Goal: Task Accomplishment & Management: Use online tool/utility

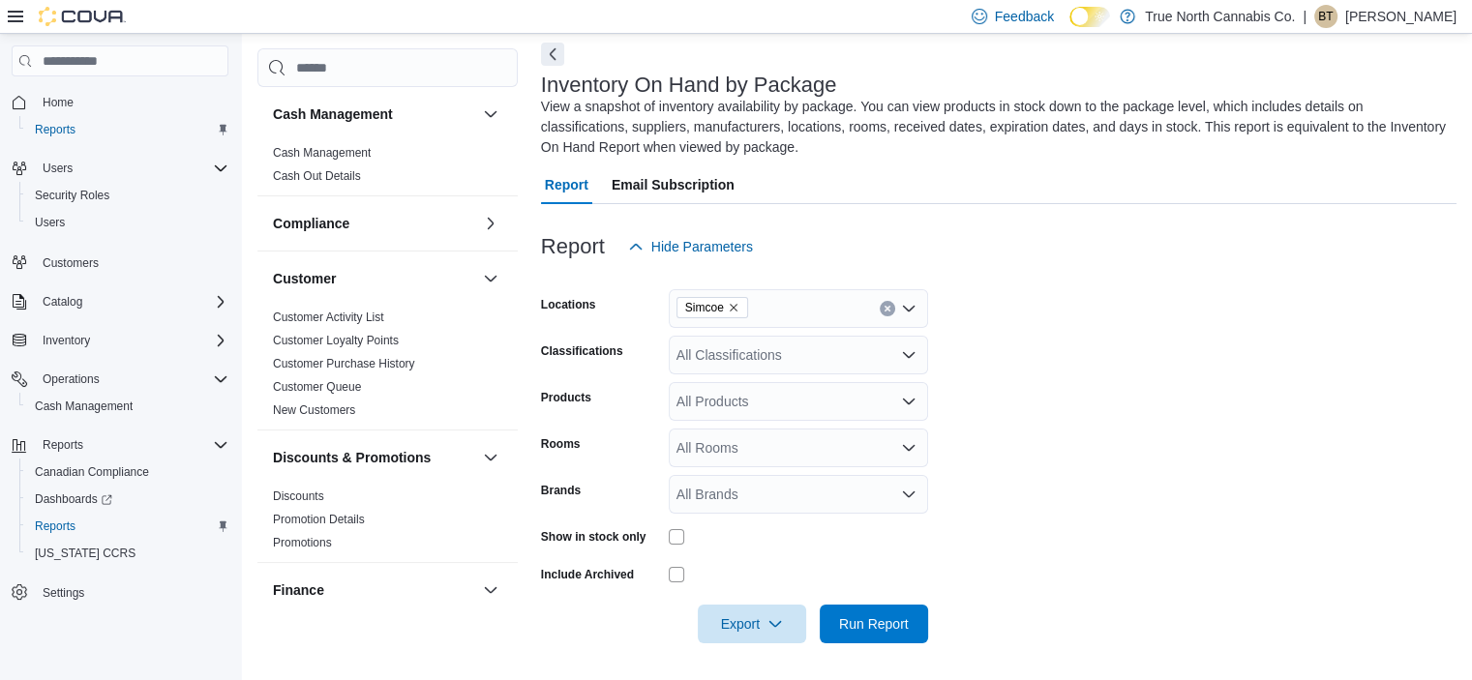
scroll to position [490, 0]
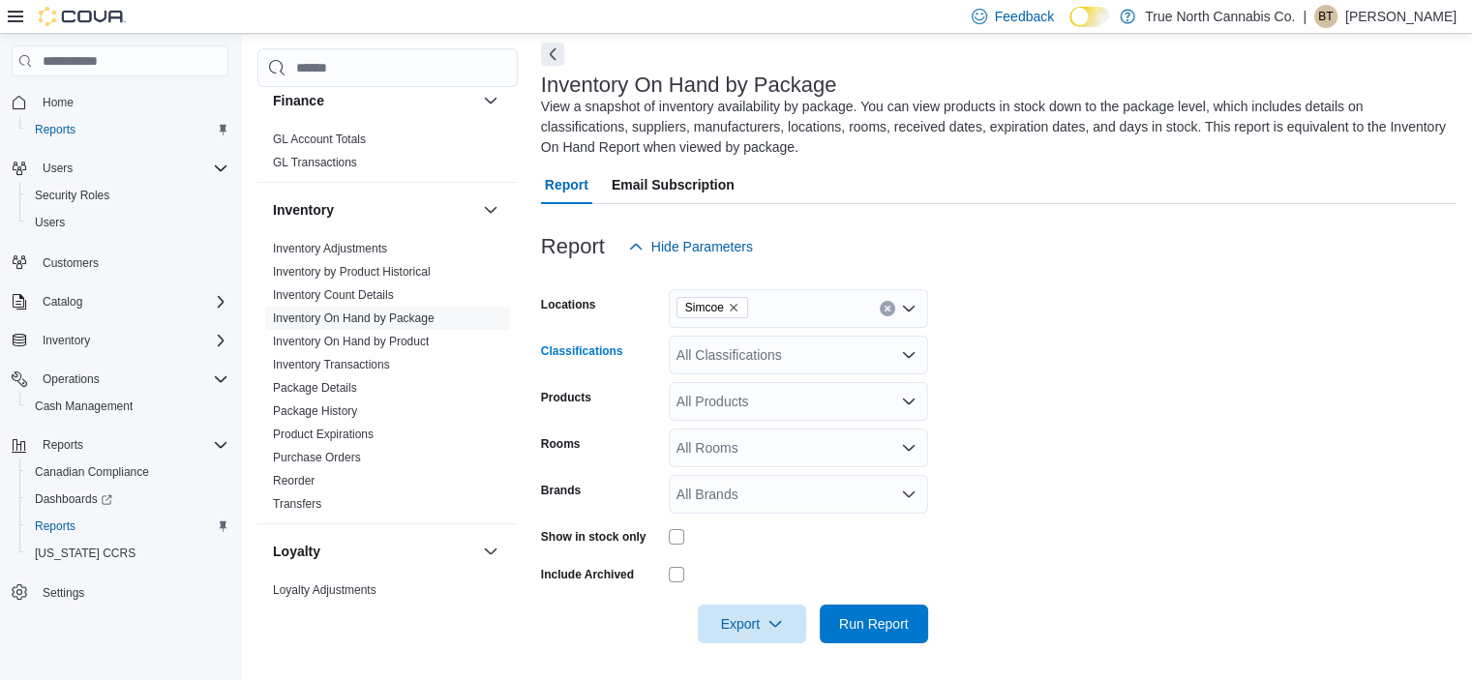
click at [792, 360] on div "All Classifications" at bounding box center [798, 355] width 259 height 39
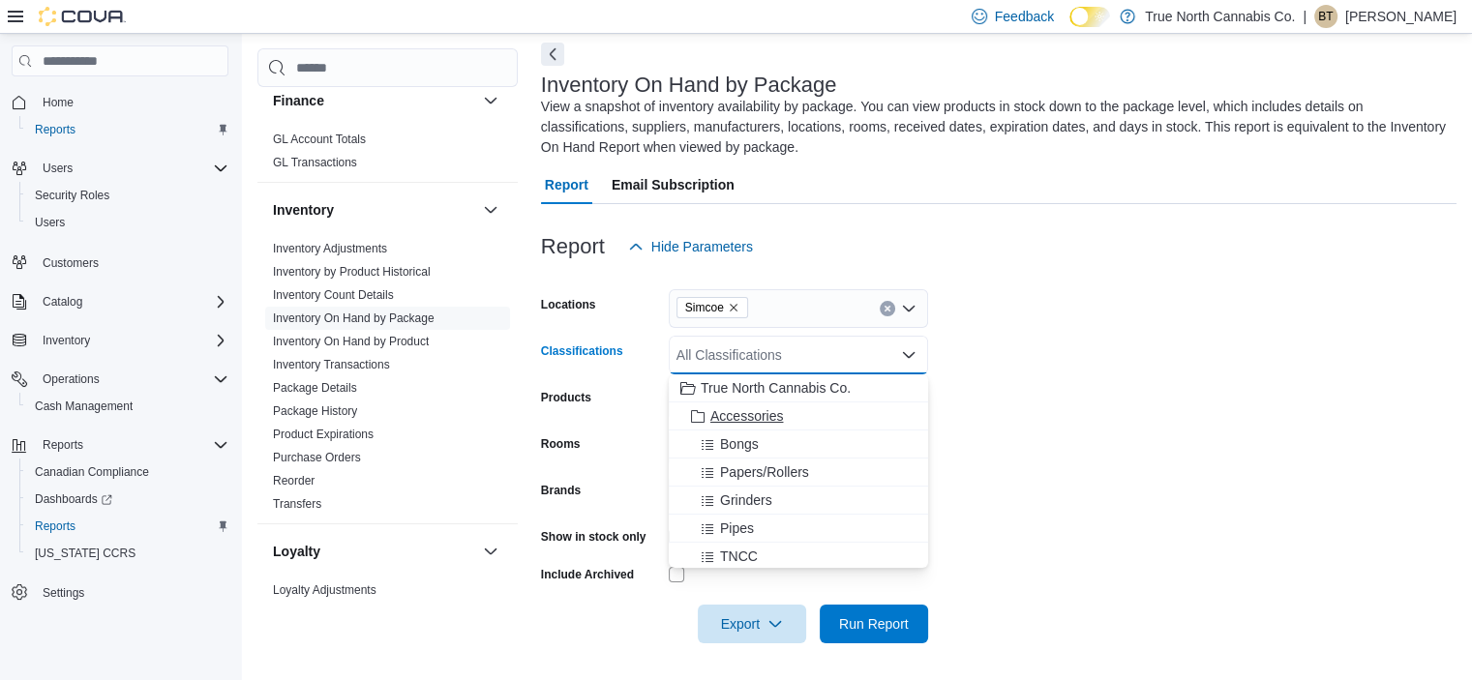
click at [782, 416] on span "Accessories" at bounding box center [746, 415] width 73 height 19
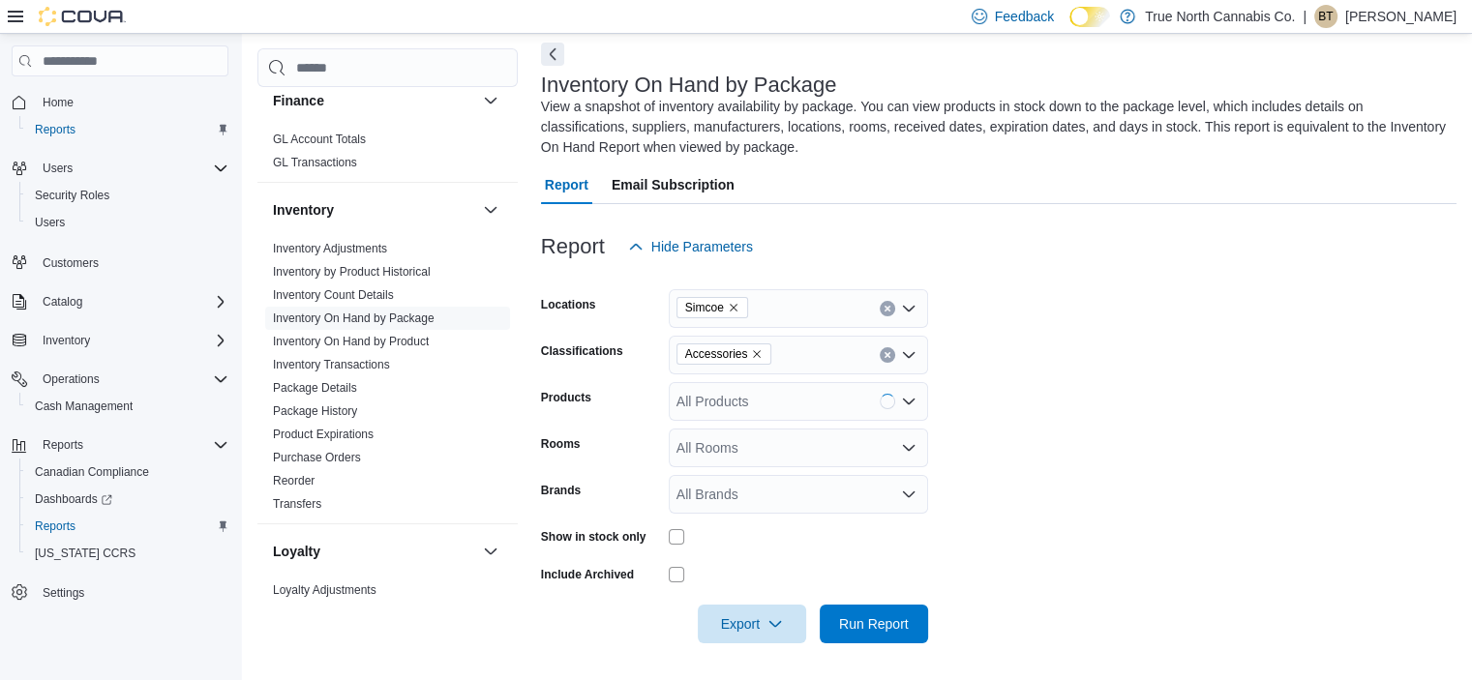
click at [1067, 466] on form "Locations Simcoe Classifications Accessories Products All Products Rooms All Ro…" at bounding box center [998, 454] width 915 height 377
click at [861, 623] on span "Run Report" at bounding box center [874, 622] width 70 height 19
click at [980, 543] on form "Locations Simcoe Classifications Accessories Products All Products Rooms All Ro…" at bounding box center [1001, 454] width 921 height 377
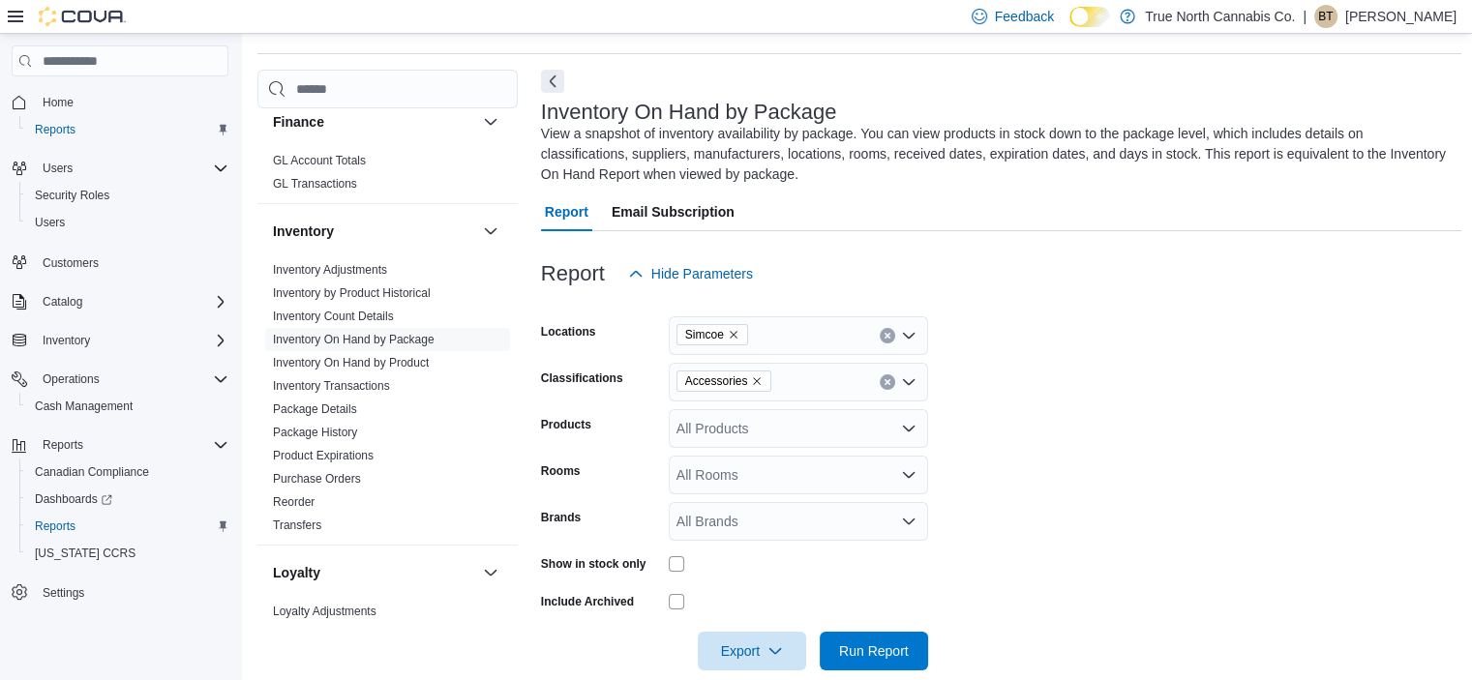
scroll to position [57, 0]
click at [343, 368] on link "Inventory On Hand by Product" at bounding box center [351, 364] width 156 height 14
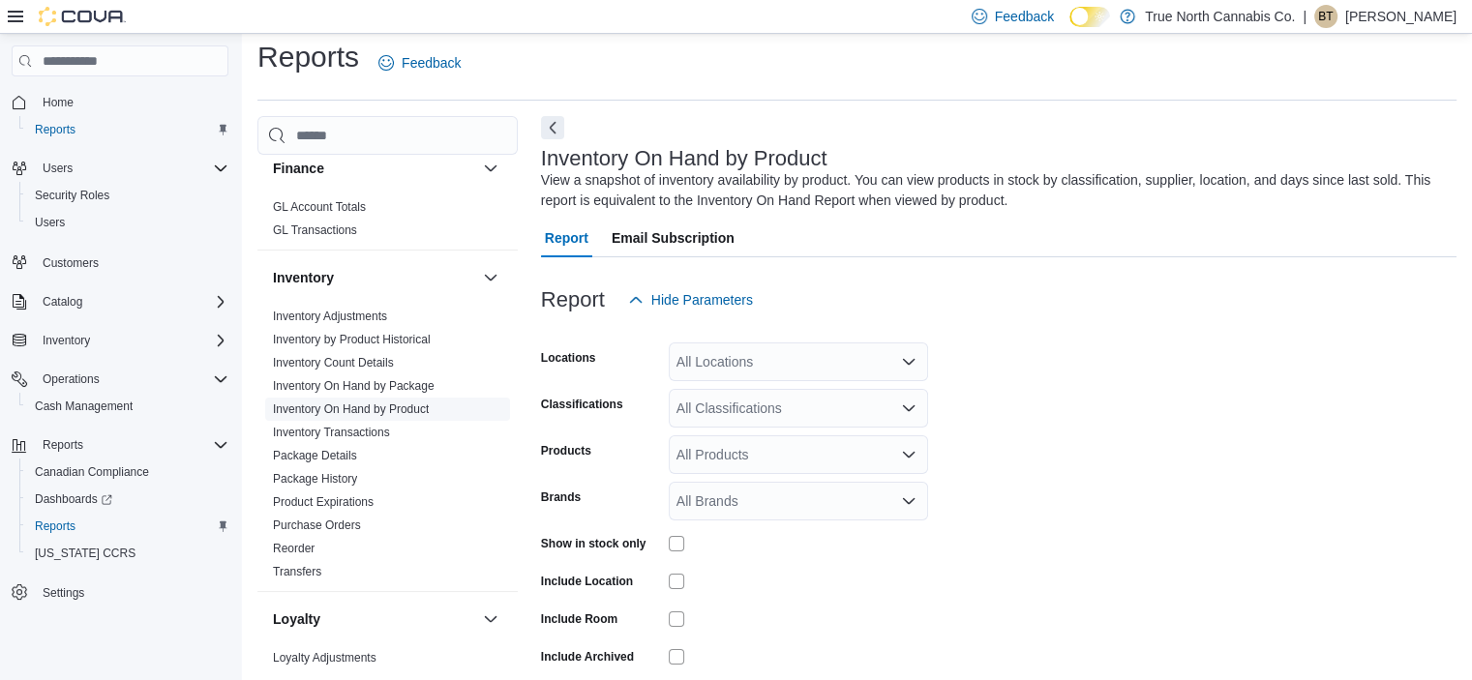
scroll to position [65, 0]
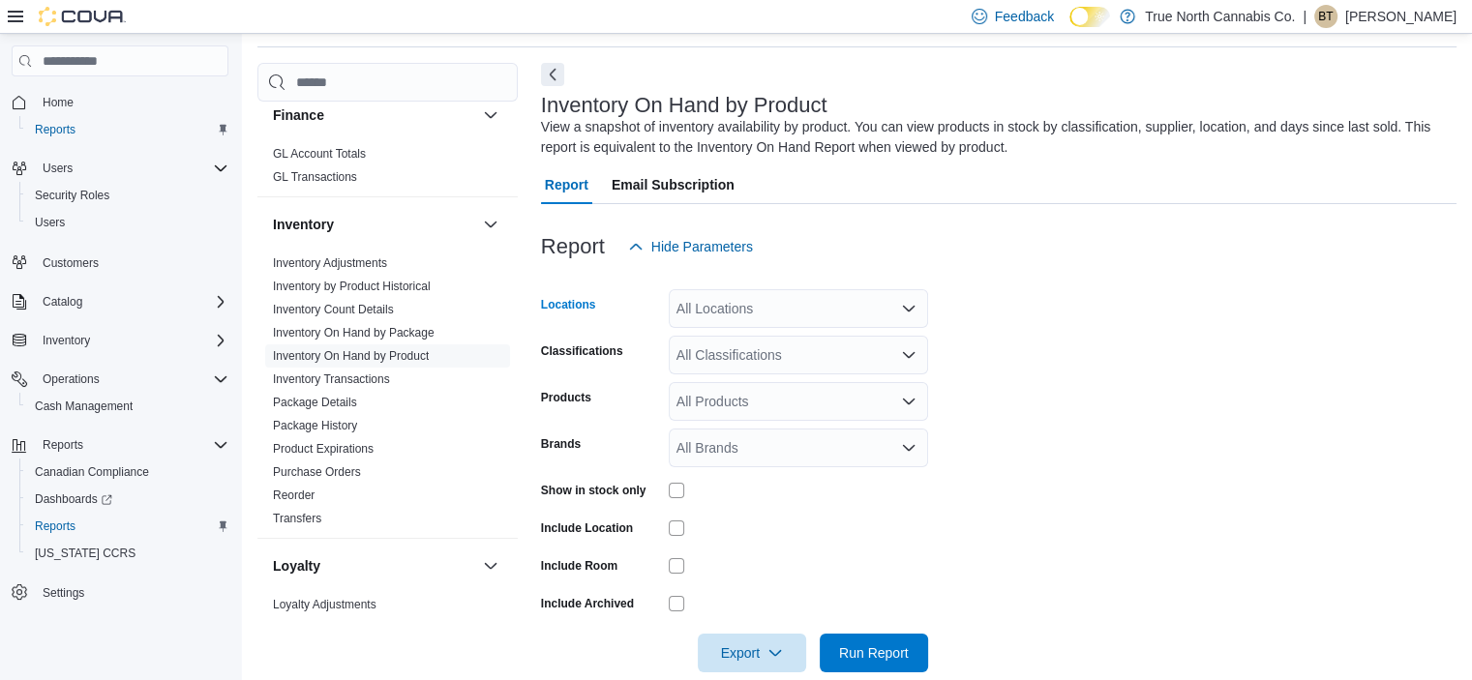
click at [886, 301] on div "All Locations" at bounding box center [798, 308] width 259 height 39
type input "***"
click at [754, 343] on span "Simcoe" at bounding box center [732, 341] width 45 height 19
click at [1164, 393] on form "Locations Simcoe Classifications All Classifications Products All Products Bran…" at bounding box center [998, 469] width 915 height 406
click at [755, 409] on div "All Products" at bounding box center [798, 401] width 259 height 39
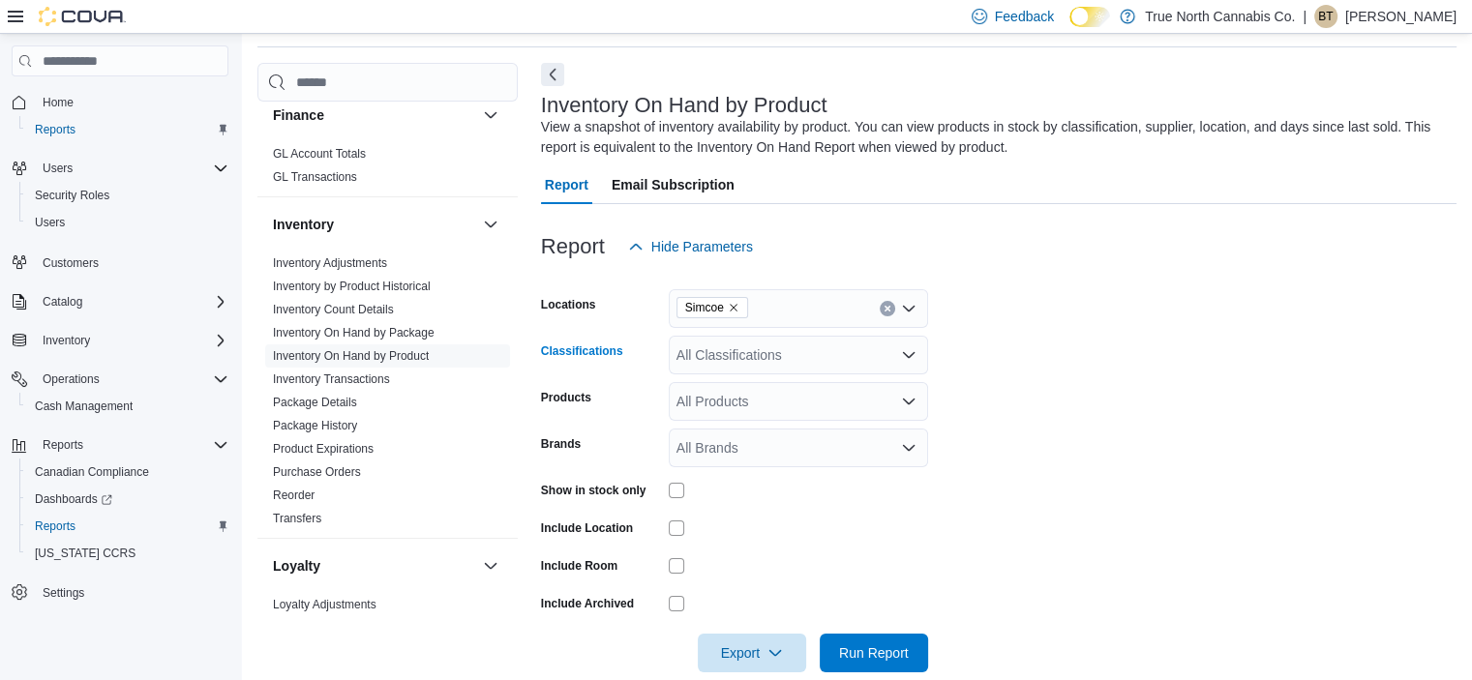
click at [741, 349] on div "All Classifications" at bounding box center [798, 355] width 259 height 39
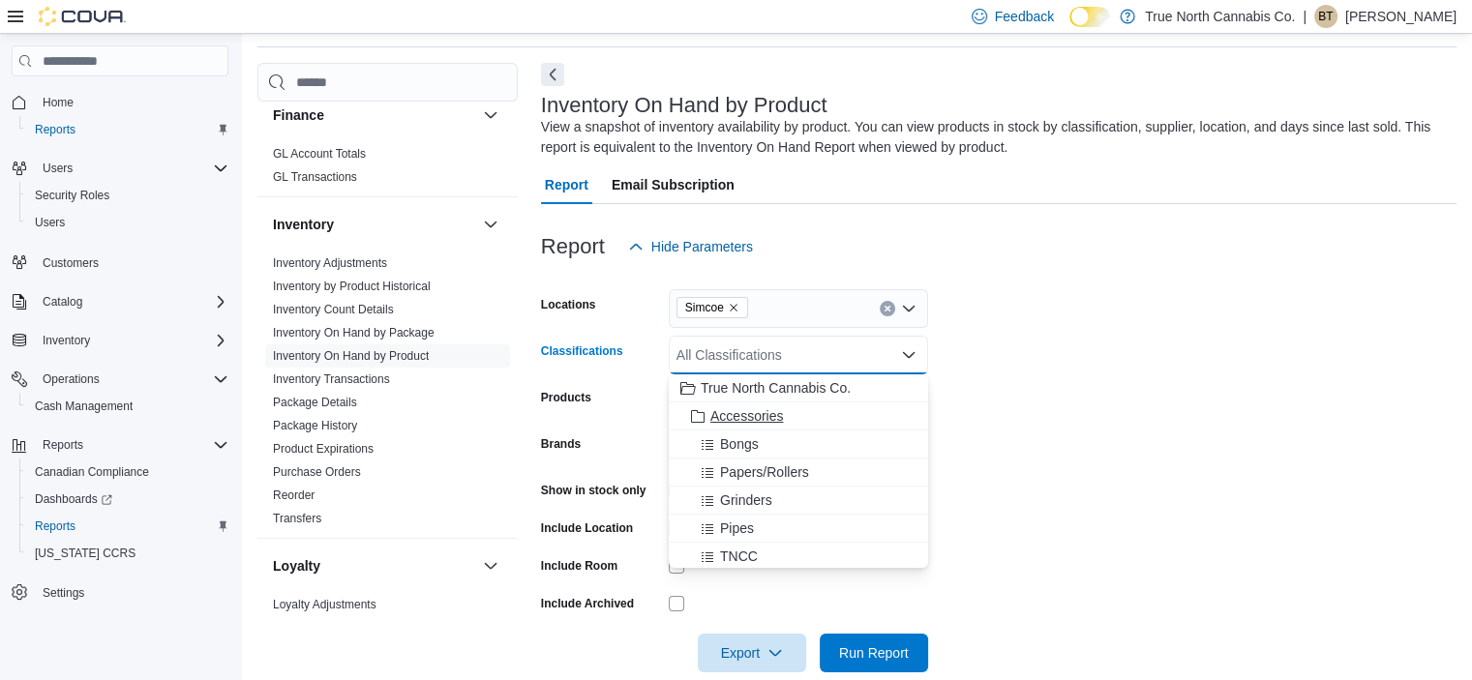
click at [752, 415] on span "Accessories" at bounding box center [746, 415] width 73 height 19
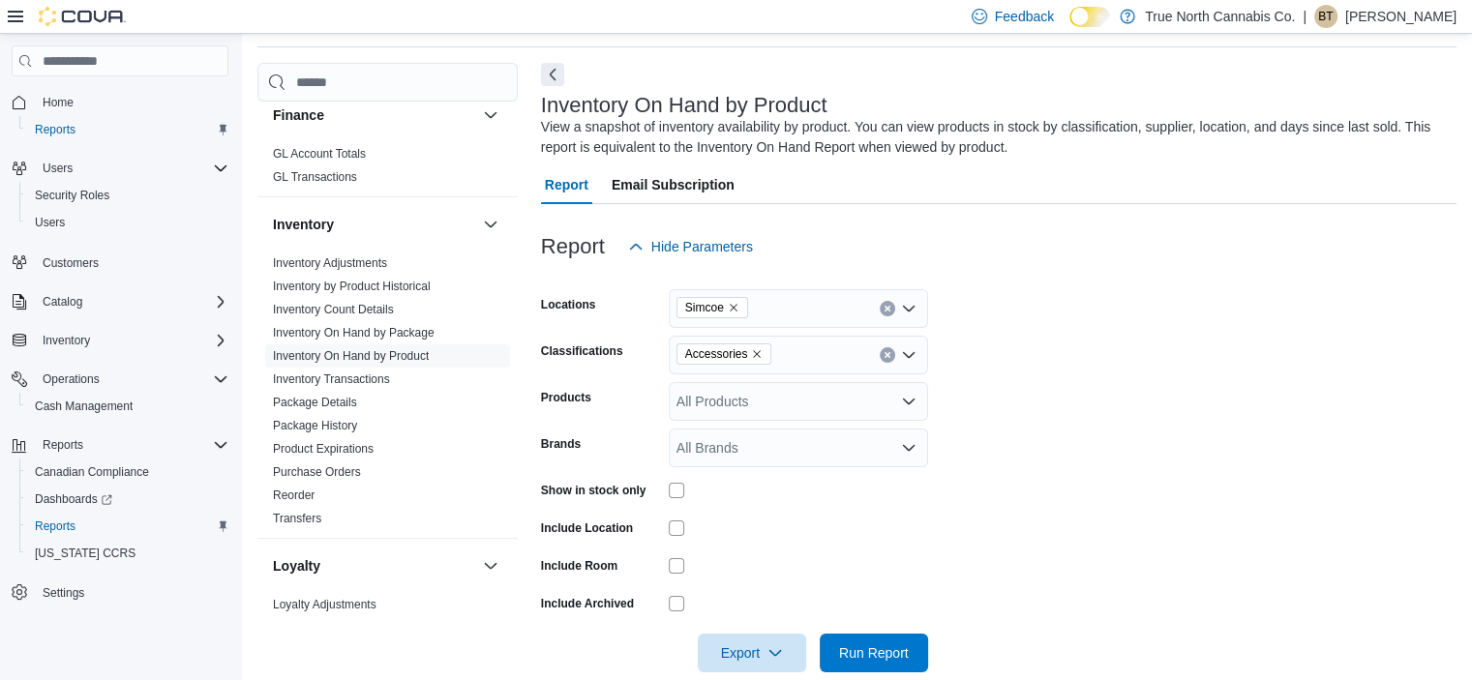
click at [1045, 573] on form "Locations Simcoe Classifications Accessories Products All Products Brands All B…" at bounding box center [998, 469] width 915 height 406
click at [890, 641] on span "Run Report" at bounding box center [873, 652] width 85 height 39
click at [1089, 402] on form "Locations Simcoe Classifications Accessories Products All Products Brands All B…" at bounding box center [1001, 469] width 921 height 406
